Goal: Task Accomplishment & Management: Manage account settings

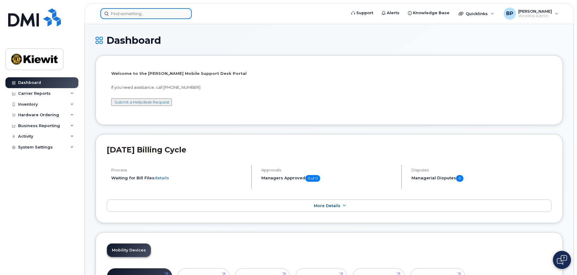
click at [124, 15] on input at bounding box center [145, 13] width 91 height 11
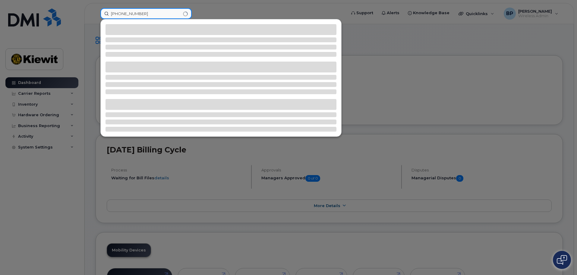
type input "361-385-0307"
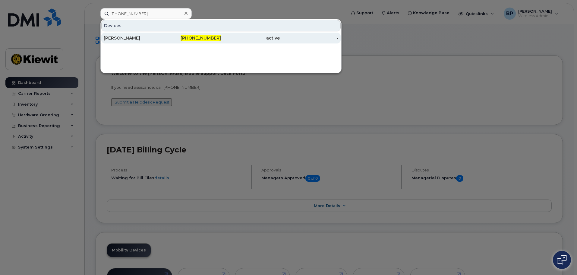
click at [130, 34] on div "RUFUGIO CASTRO" at bounding box center [133, 38] width 59 height 11
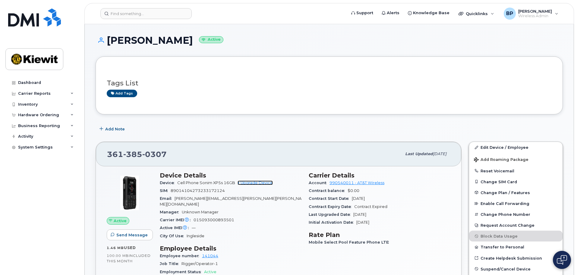
drag, startPoint x: 256, startPoint y: 182, endPoint x: 269, endPoint y: 209, distance: 29.5
click at [256, 182] on link "+ Upgrade Device" at bounding box center [254, 182] width 35 height 5
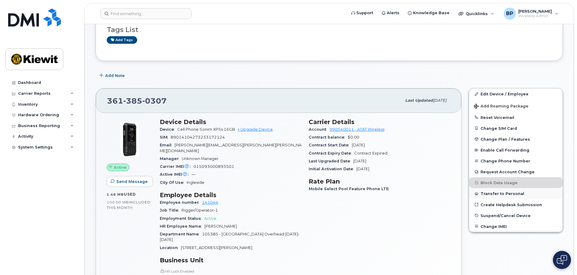
scroll to position [151, 0]
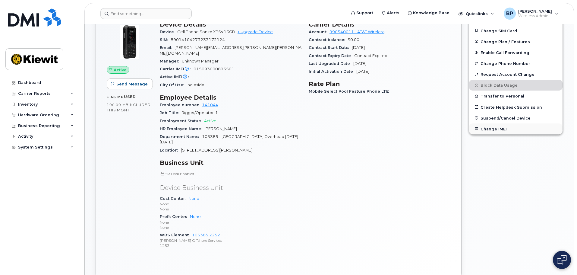
click at [498, 130] on button "Change IMEI" at bounding box center [515, 128] width 93 height 11
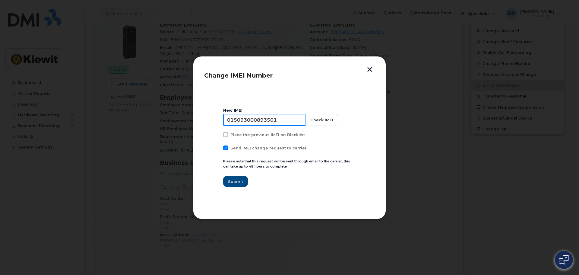
drag, startPoint x: 293, startPoint y: 120, endPoint x: 191, endPoint y: 115, distance: 102.0
click at [191, 115] on div "Change IMEI Number New IMEI 015093000893501 Check IMEI Place the previous IMEI …" at bounding box center [289, 137] width 579 height 275
type input "015093005503311"
click at [318, 119] on button "Check IMEI" at bounding box center [320, 120] width 33 height 12
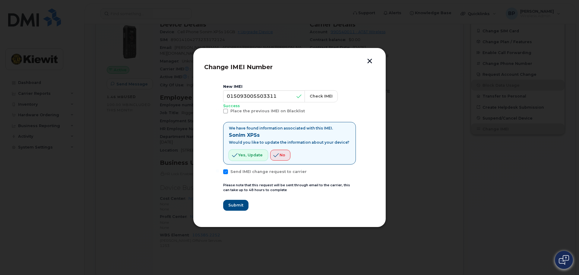
click at [240, 156] on span "Yes, update" at bounding box center [250, 155] width 24 height 6
click at [237, 203] on span "Submit" at bounding box center [235, 205] width 15 height 6
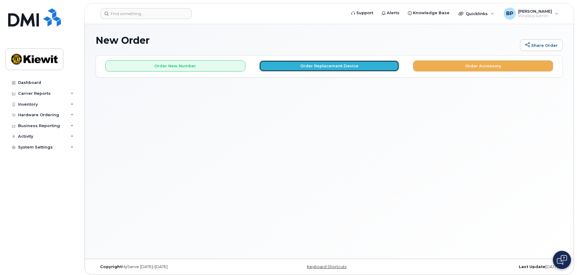
click at [315, 63] on button "Order Replacement Device" at bounding box center [329, 65] width 140 height 11
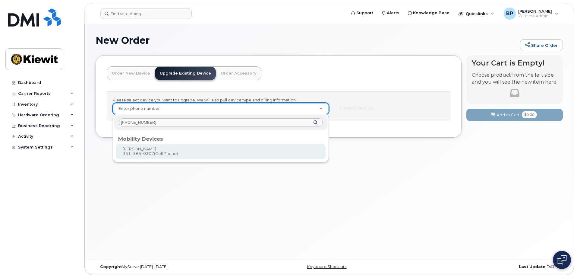
type input "[PHONE_NUMBER]"
type input "1118373"
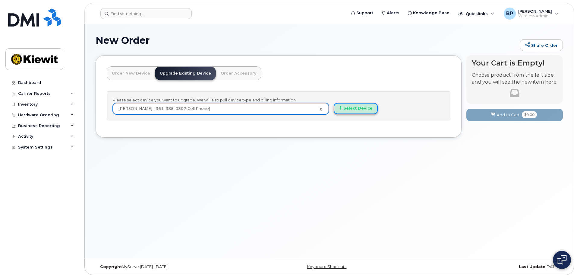
click at [359, 110] on button "Select Device" at bounding box center [356, 108] width 44 height 11
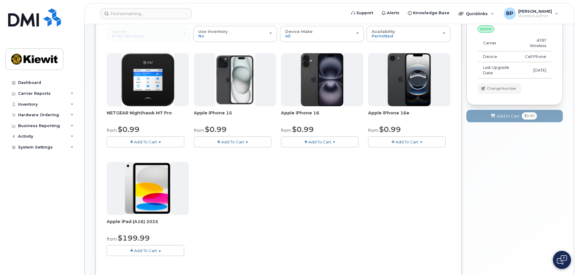
scroll to position [35, 0]
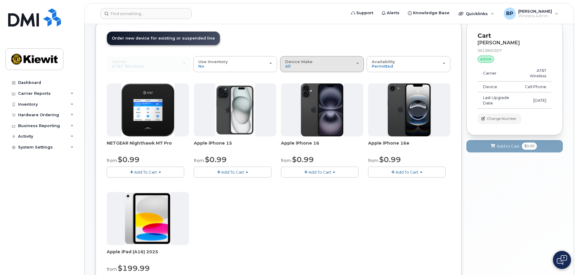
click at [358, 62] on div "Device Make All iPhone Modem Tablet" at bounding box center [322, 63] width 74 height 9
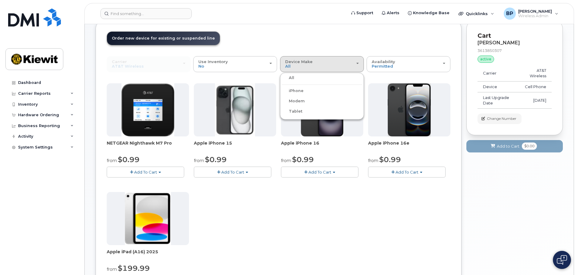
click at [302, 91] on label "iPhone" at bounding box center [293, 90] width 22 height 7
click at [0, 0] on input "iPhone" at bounding box center [0, 0] width 0 height 0
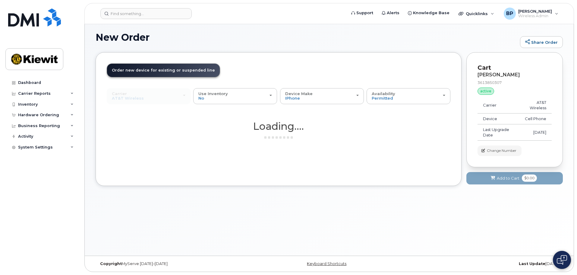
scroll to position [17, 0]
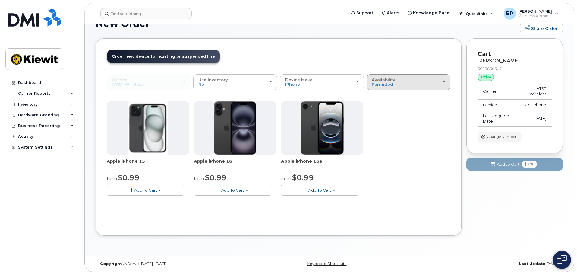
click at [443, 81] on span "button" at bounding box center [444, 81] width 2 height 1
click at [377, 105] on label "All" at bounding box center [374, 105] width 13 height 7
click at [0, 0] on input "All" at bounding box center [0, 0] width 0 height 0
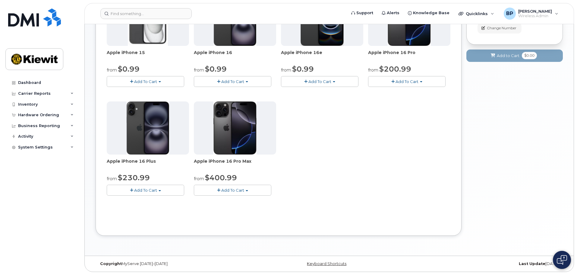
scroll to position [0, 0]
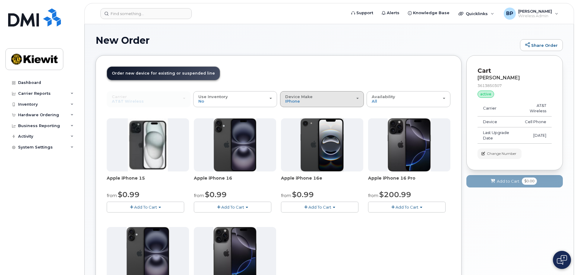
click at [355, 99] on div "Device Make All Android iPhone Modem Tablet" at bounding box center [322, 98] width 74 height 9
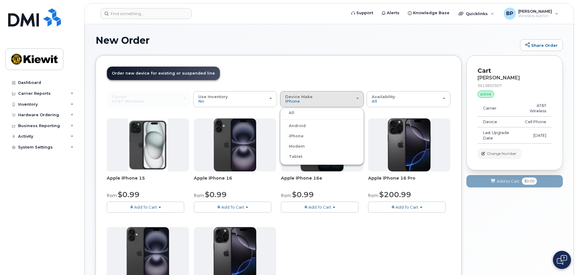
click at [291, 127] on label "Android" at bounding box center [294, 125] width 24 height 7
click at [0, 0] on input "Android" at bounding box center [0, 0] width 0 height 0
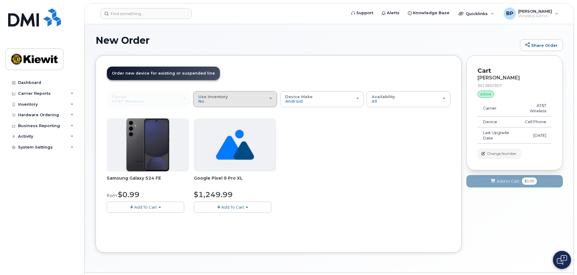
click at [270, 98] on span "button" at bounding box center [270, 98] width 2 height 1
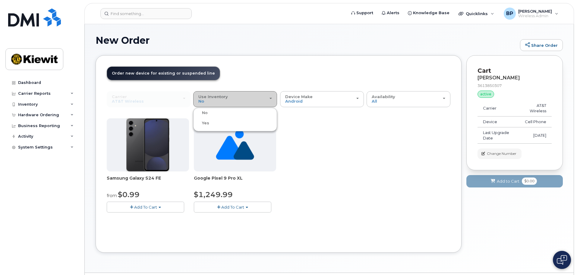
click at [270, 98] on span "button" at bounding box center [270, 98] width 2 height 1
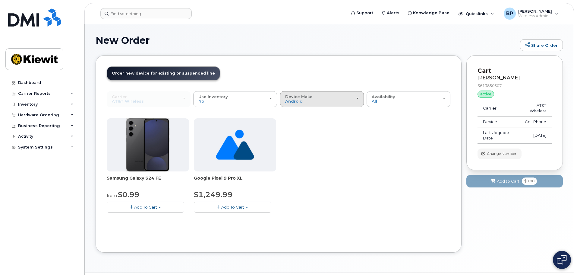
click at [357, 99] on span "button" at bounding box center [357, 98] width 2 height 1
click at [299, 136] on label "iPhone" at bounding box center [293, 135] width 22 height 7
click at [0, 0] on input "iPhone" at bounding box center [0, 0] width 0 height 0
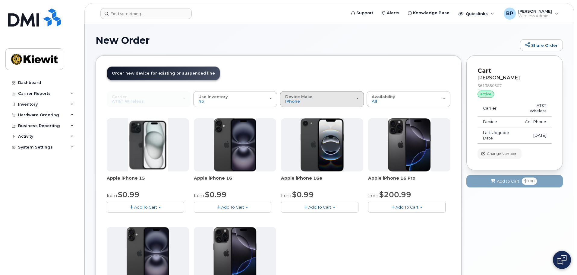
click at [356, 100] on div "Device Make All Android iPhone Modem Tablet" at bounding box center [322, 98] width 74 height 9
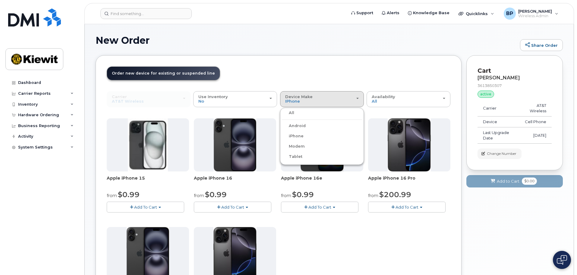
click at [293, 147] on label "Modem" at bounding box center [293, 146] width 23 height 7
click at [0, 0] on input "Modem" at bounding box center [0, 0] width 0 height 0
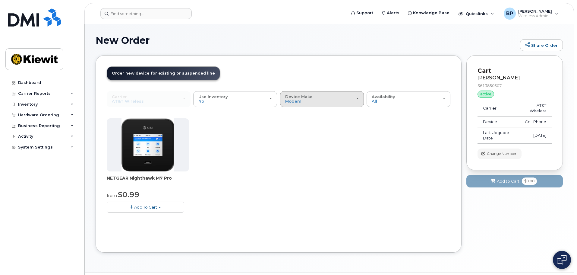
click at [358, 98] on span "button" at bounding box center [357, 98] width 2 height 1
click at [291, 156] on label "Tablet" at bounding box center [292, 156] width 21 height 7
click at [0, 0] on input "Tablet" at bounding box center [0, 0] width 0 height 0
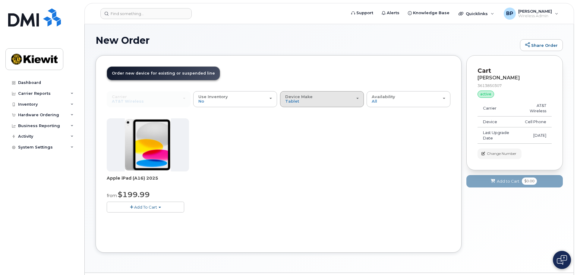
click at [354, 98] on div "Device Make All Android iPhone Modem Tablet" at bounding box center [322, 98] width 74 height 9
click at [297, 137] on label "iPhone" at bounding box center [293, 135] width 22 height 7
click at [0, 0] on input "iPhone" at bounding box center [0, 0] width 0 height 0
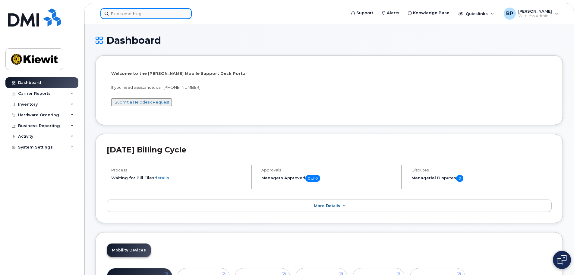
click at [142, 12] on input at bounding box center [145, 13] width 91 height 11
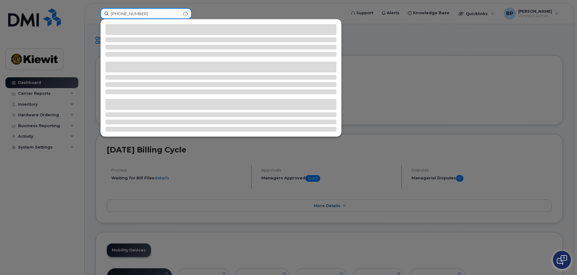
type input "361-222-7725"
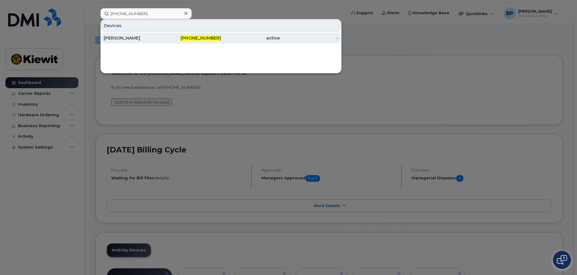
click at [130, 35] on div "MICHAEL ADAME" at bounding box center [133, 38] width 59 height 11
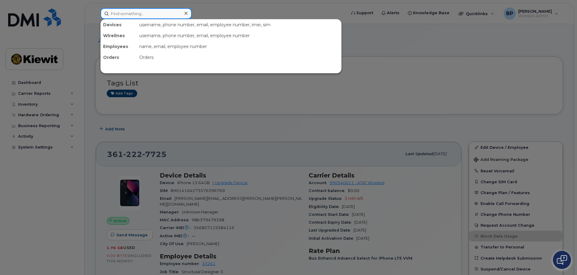
click at [137, 10] on input at bounding box center [145, 13] width 91 height 11
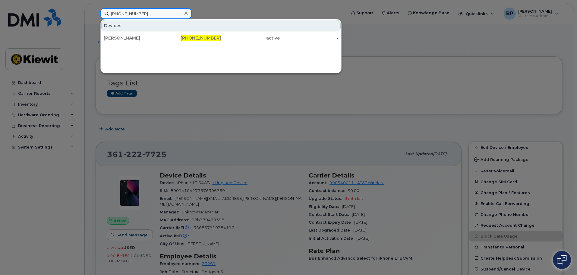
drag, startPoint x: 140, startPoint y: 13, endPoint x: 104, endPoint y: 9, distance: 36.6
click at [104, 9] on input "[PHONE_NUMBER]" at bounding box center [145, 13] width 91 height 11
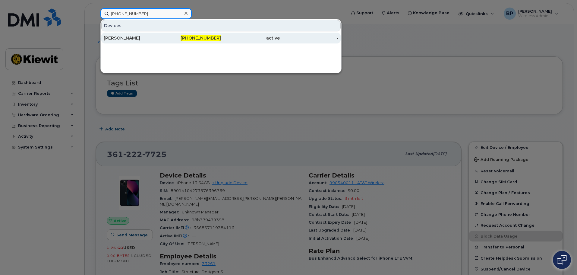
type input "361-385-0079"
click at [112, 37] on div "[PERSON_NAME]" at bounding box center [133, 38] width 59 height 6
